Goal: Register for event/course

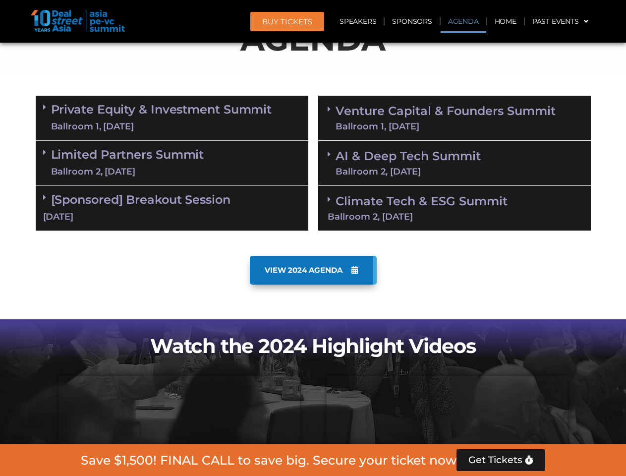
scroll to position [561, 0]
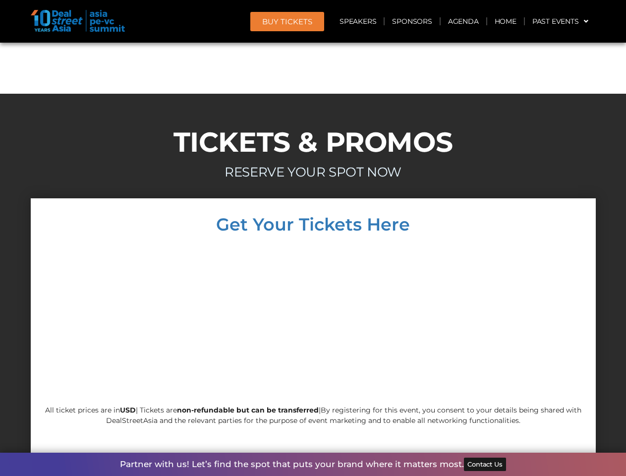
scroll to position [8475, 0]
